Goal: Ask a question

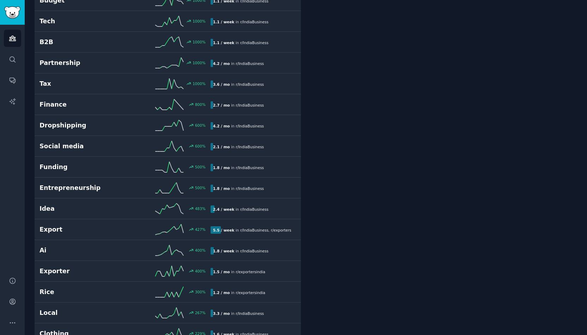
scroll to position [356, 0]
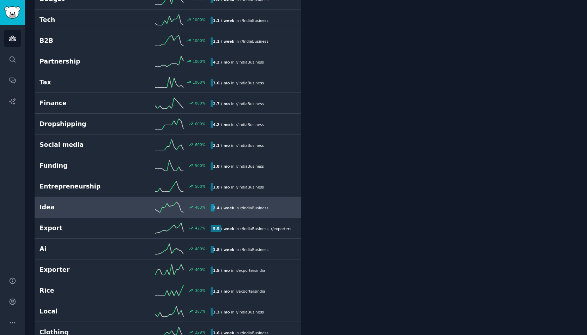
click at [218, 206] on b "2.4 / week" at bounding box center [224, 208] width 22 height 4
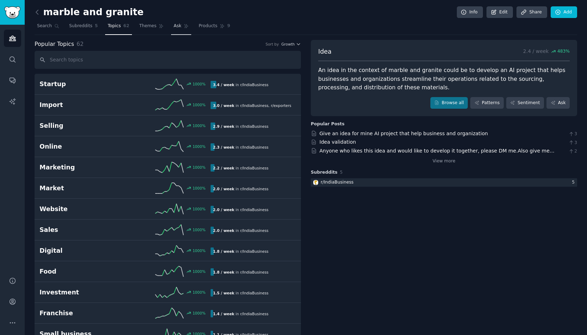
click at [184, 27] on icon at bounding box center [186, 26] width 4 height 4
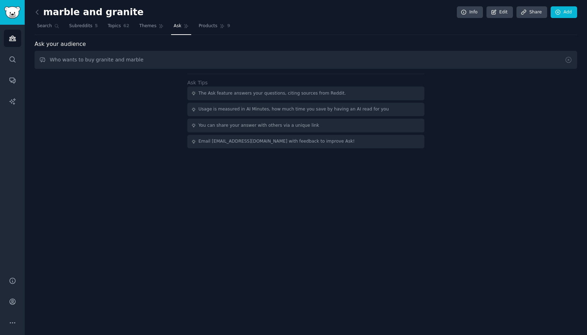
type input "Who wants to buy granite and marble"
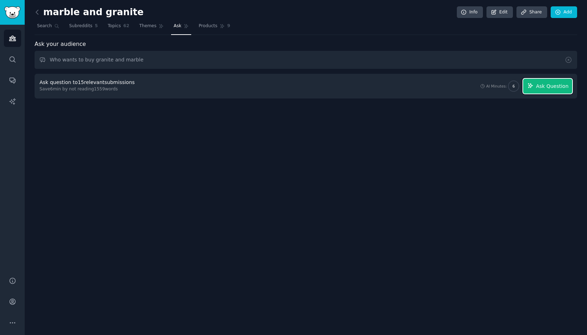
click at [538, 85] on button "Ask Question" at bounding box center [547, 86] width 49 height 15
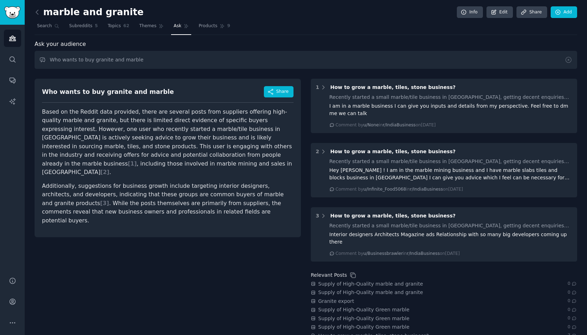
click at [99, 182] on p "Additionally, suggestions for business growth include targeting interior design…" at bounding box center [167, 203] width 251 height 43
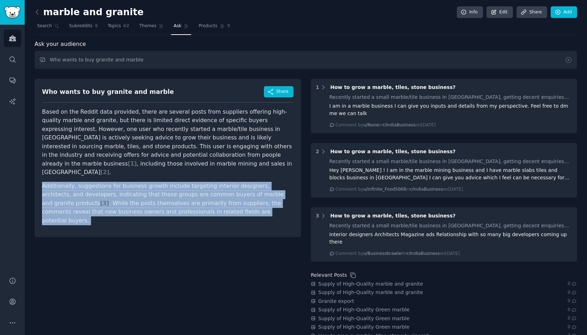
click at [99, 182] on p "Additionally, suggestions for business growth include targeting interior design…" at bounding box center [167, 203] width 251 height 43
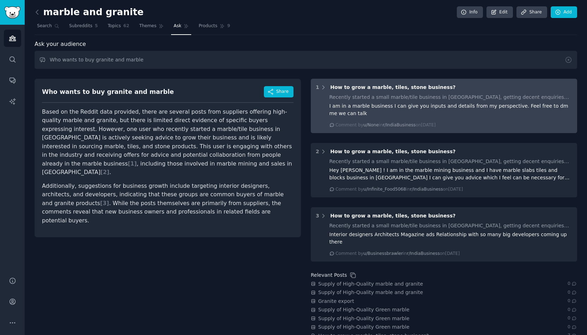
click at [388, 86] on span "How to grow a marble, tiles, stone business?" at bounding box center [392, 87] width 125 height 6
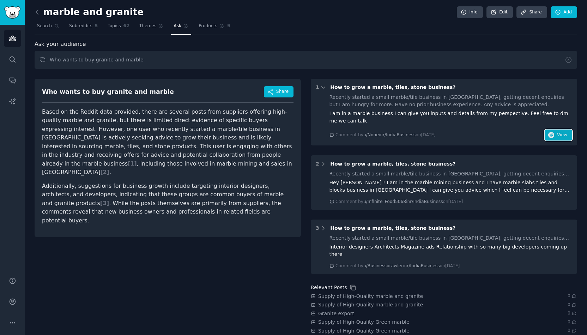
click at [557, 132] on span "View" at bounding box center [562, 135] width 10 height 6
click at [197, 182] on p "Additionally, suggestions for business growth include targeting interior design…" at bounding box center [167, 203] width 251 height 43
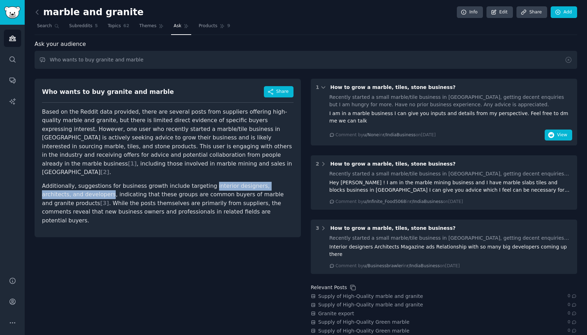
drag, startPoint x: 197, startPoint y: 176, endPoint x: 68, endPoint y: 188, distance: 130.0
click at [68, 188] on p "Additionally, suggestions for business growth include targeting interior design…" at bounding box center [167, 203] width 251 height 43
